Goal: Information Seeking & Learning: Learn about a topic

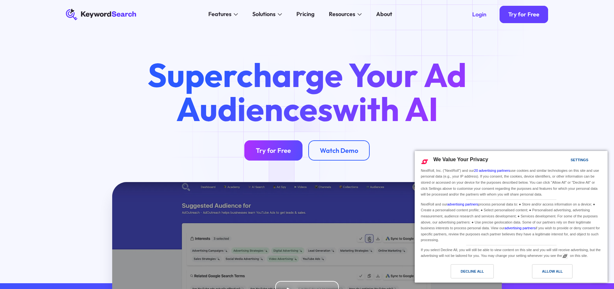
click at [265, 148] on div "Try for Free" at bounding box center [273, 150] width 35 height 8
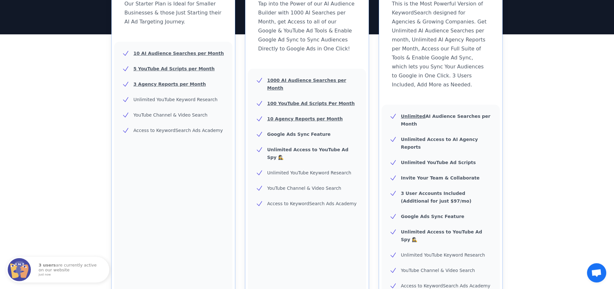
scroll to position [170, 0]
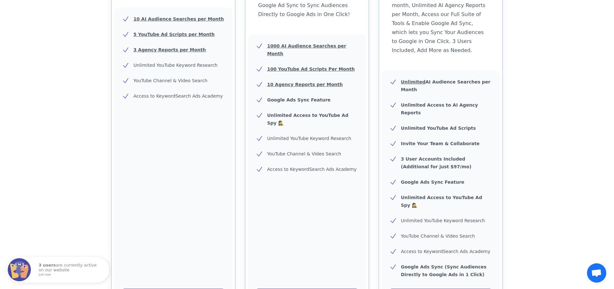
click at [429, 279] on div "Unlimited AI Audience Searches per Month Unlimited Access to AI Agency Reports …" at bounding box center [440, 189] width 118 height 239
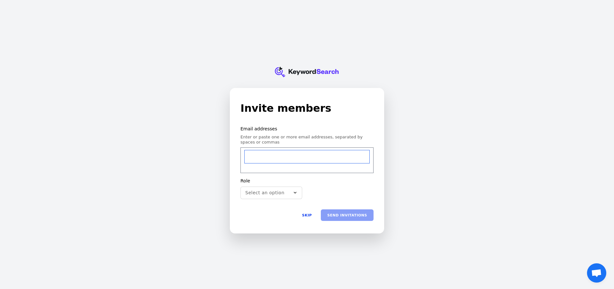
click at [287, 162] on input "email" at bounding box center [306, 156] width 125 height 13
click at [285, 157] on input "email" at bounding box center [306, 156] width 125 height 13
click at [307, 215] on button "Skip" at bounding box center [306, 215] width 23 height 12
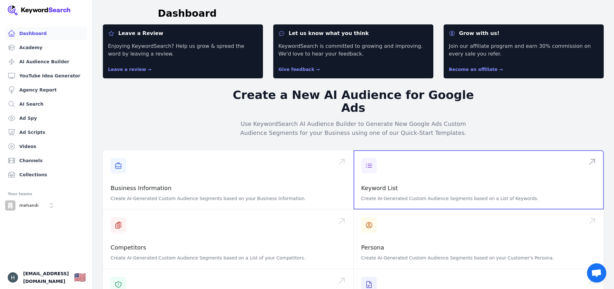
click at [383, 160] on span at bounding box center [478, 179] width 250 height 59
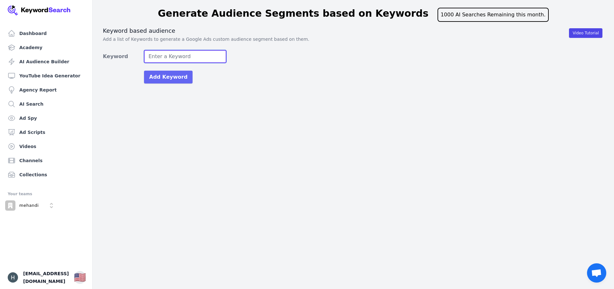
click at [174, 57] on input "Keyword" at bounding box center [185, 56] width 82 height 13
type input "r"
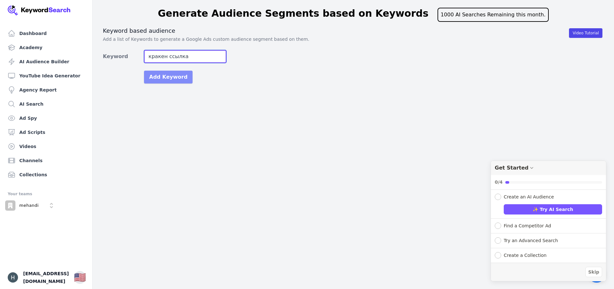
type input "кракен ссылка"
click at [163, 79] on button "Add Keyword" at bounding box center [168, 77] width 49 height 13
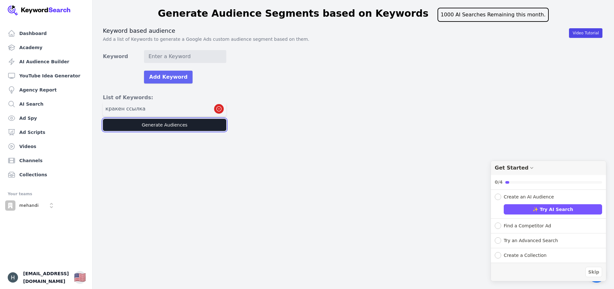
click at [171, 125] on button "Generate Audiences" at bounding box center [164, 125] width 123 height 12
click at [596, 274] on span "Skip" at bounding box center [593, 272] width 11 height 7
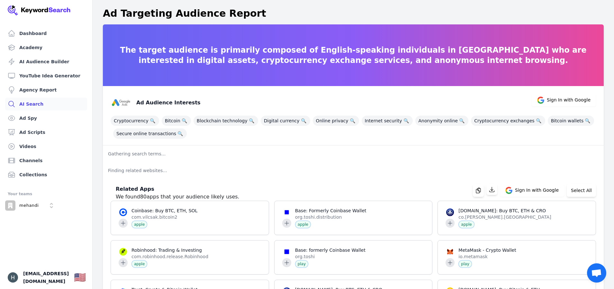
click at [34, 106] on link "AI Search" at bounding box center [46, 104] width 82 height 13
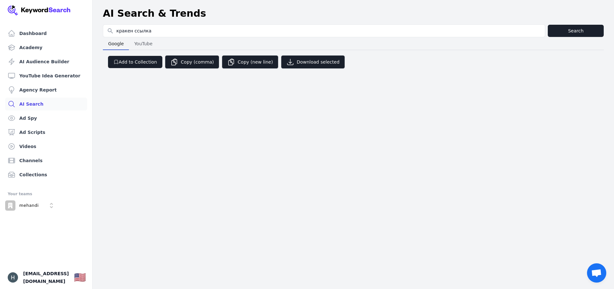
type input "кракен ссылка"
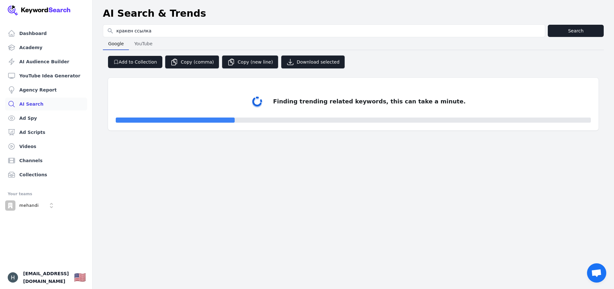
select select "50"
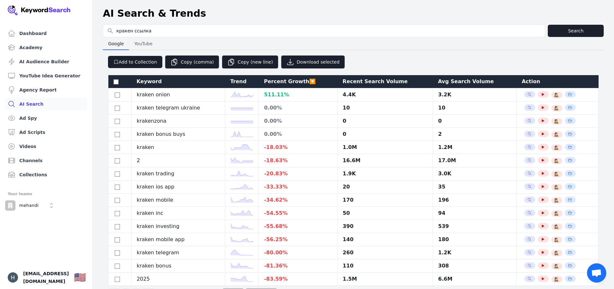
click at [598, 276] on span "Open chat" at bounding box center [596, 273] width 11 height 9
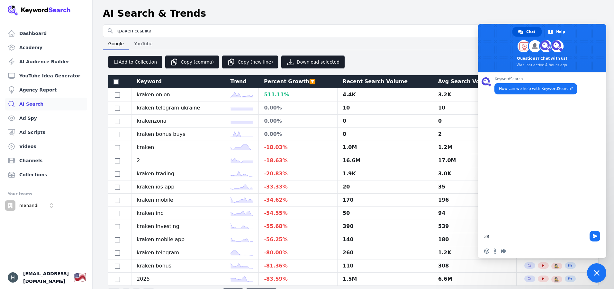
type textarea "З"
type textarea "Р"
type textarea "Hi ! How can i find relevant RUSSIAN keywords?"
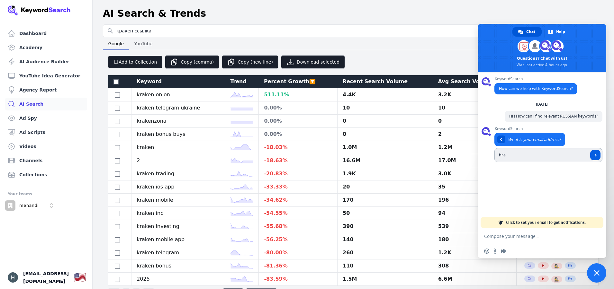
type input "hre"
click at [593, 158] on link "Send" at bounding box center [595, 155] width 10 height 10
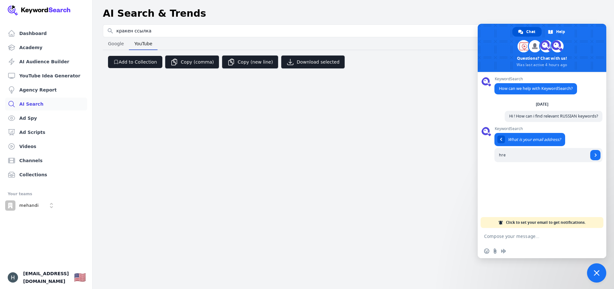
click at [135, 45] on span "YouTube" at bounding box center [143, 43] width 23 height 9
click at [120, 47] on span "Google" at bounding box center [115, 43] width 21 height 9
select select "50"
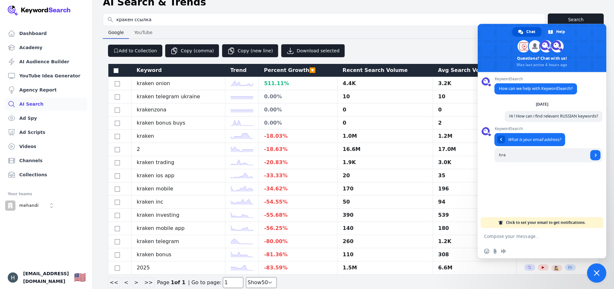
scroll to position [20, 0]
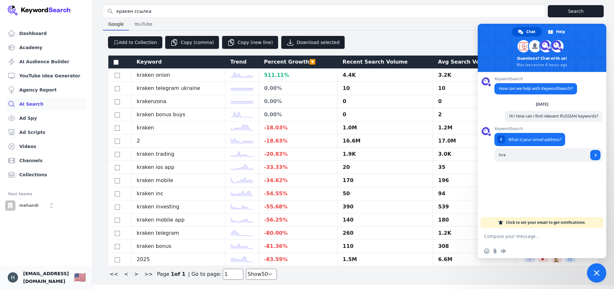
click at [67, 280] on span "[EMAIL_ADDRESS][DOMAIN_NAME]" at bounding box center [46, 277] width 46 height 15
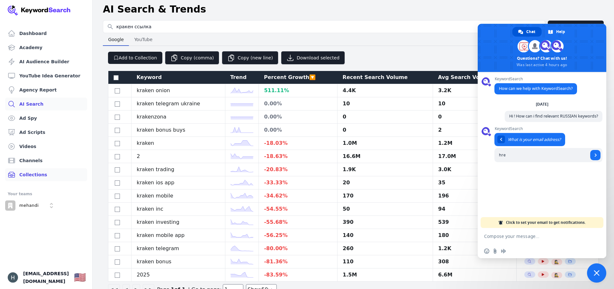
scroll to position [0, 0]
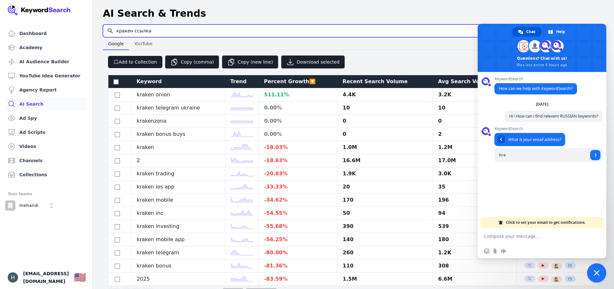
drag, startPoint x: 159, startPoint y: 32, endPoint x: 79, endPoint y: 32, distance: 79.4
click at [103, 32] on input "кракен ссылка" at bounding box center [323, 31] width 441 height 12
type input ","
type input "блэкспрут"
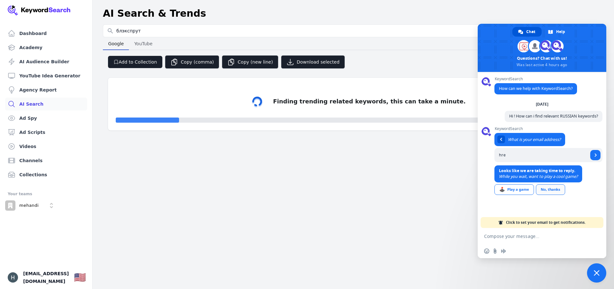
click at [544, 193] on link "No, thanks" at bounding box center [550, 189] width 29 height 11
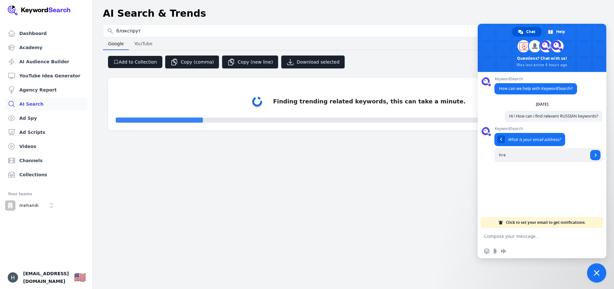
scroll to position [4, 0]
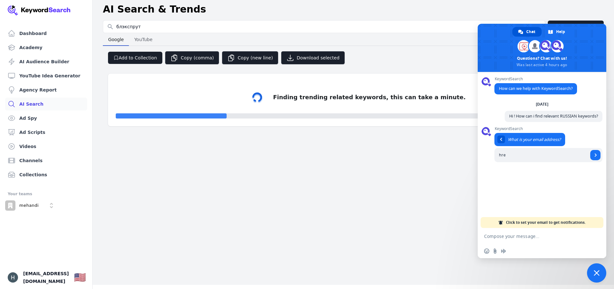
select select "50"
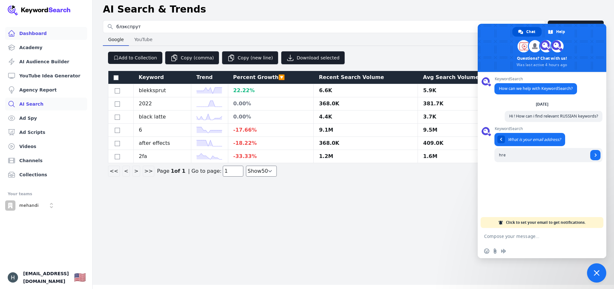
click at [36, 31] on link "Dashboard" at bounding box center [46, 33] width 82 height 13
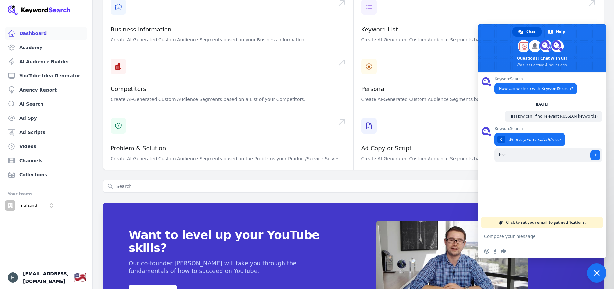
scroll to position [158, 0]
click at [602, 278] on span "Close chat" at bounding box center [596, 272] width 19 height 19
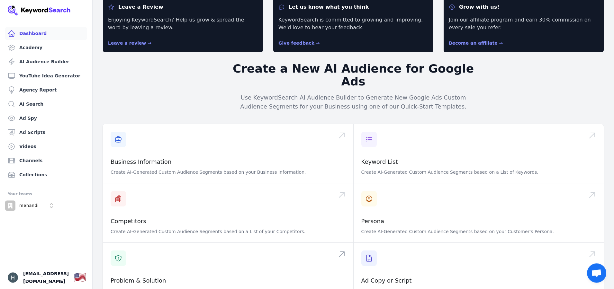
scroll to position [0, 0]
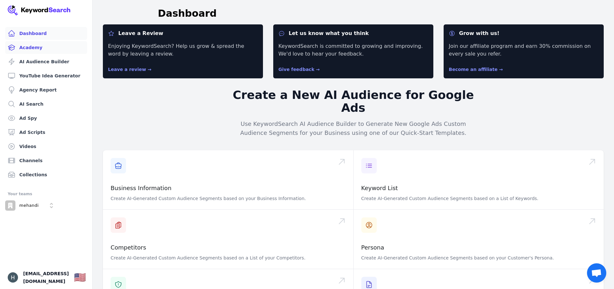
click at [29, 45] on link "Academy" at bounding box center [46, 47] width 82 height 13
